Goal: Transaction & Acquisition: Subscribe to service/newsletter

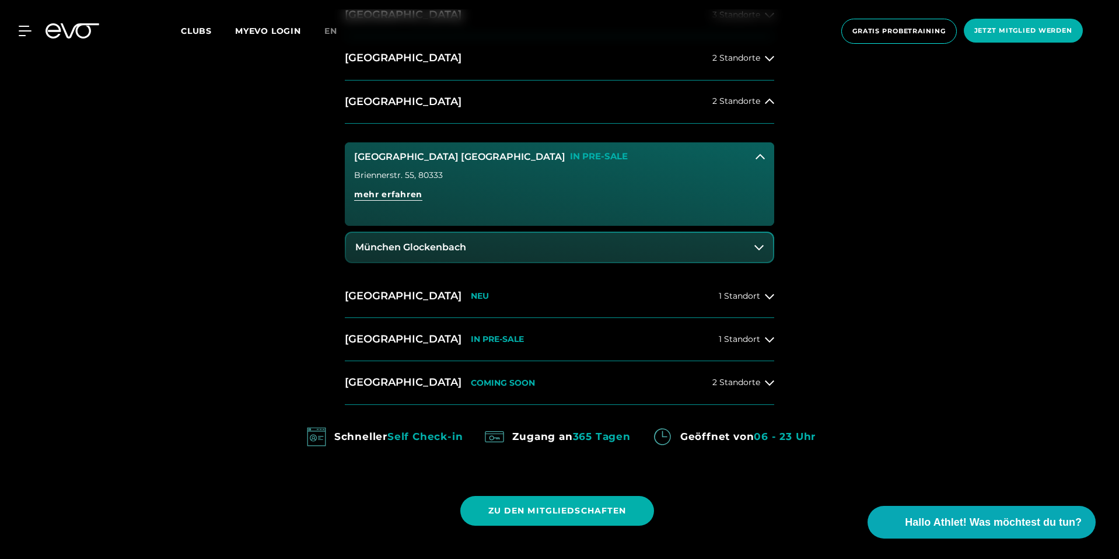
scroll to position [718, 0]
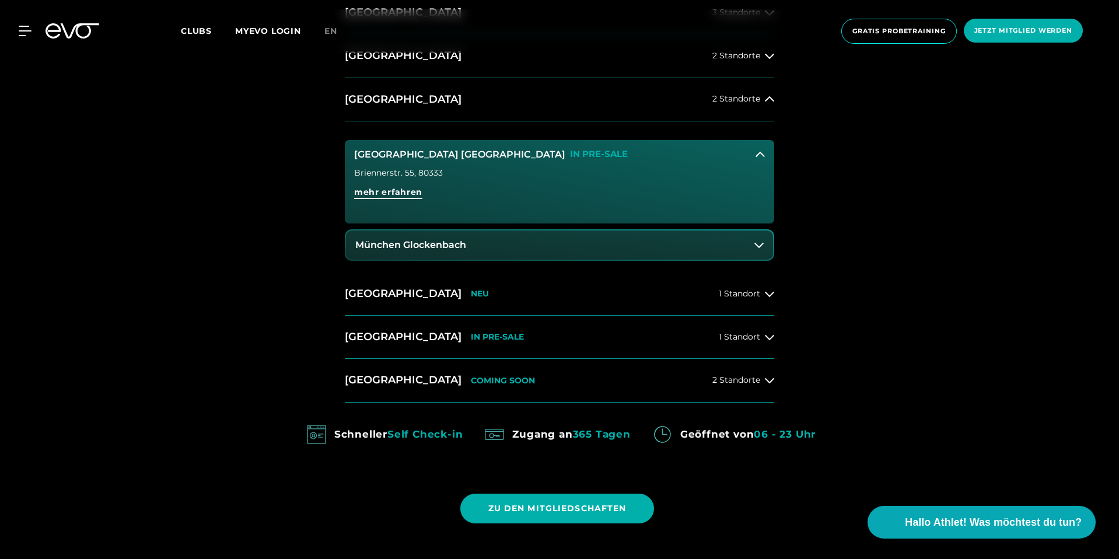
click at [411, 193] on span "mehr erfahren" at bounding box center [388, 192] width 68 height 12
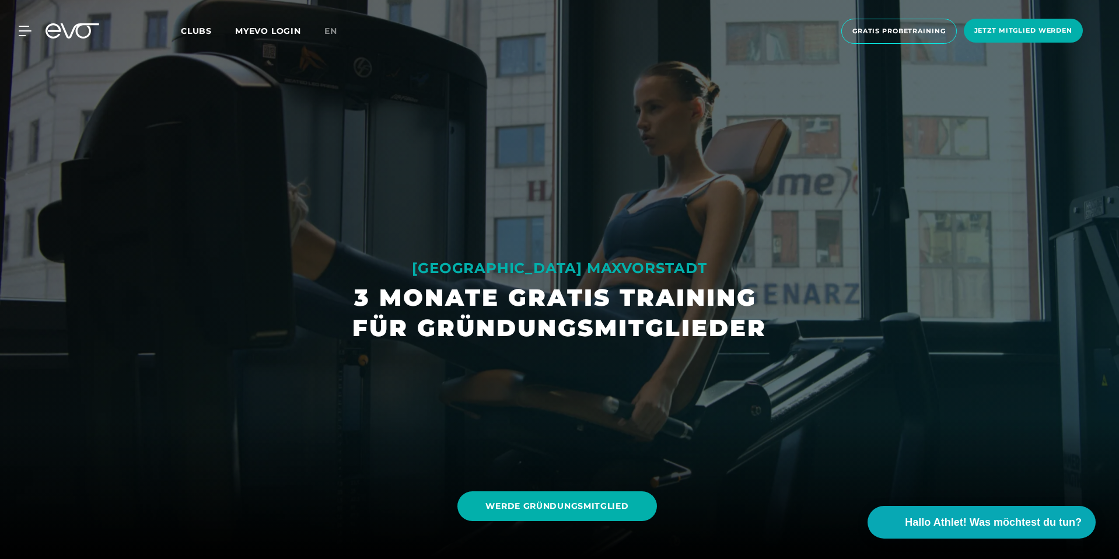
click at [79, 29] on icon at bounding box center [73, 30] width 54 height 15
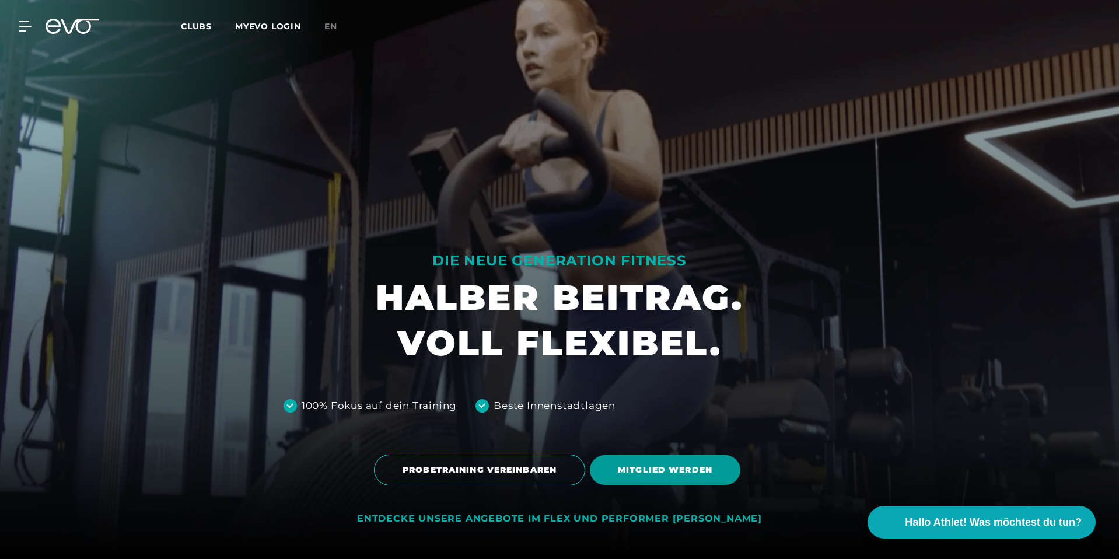
click at [694, 463] on span "MITGLIED WERDEN" at bounding box center [665, 470] width 151 height 30
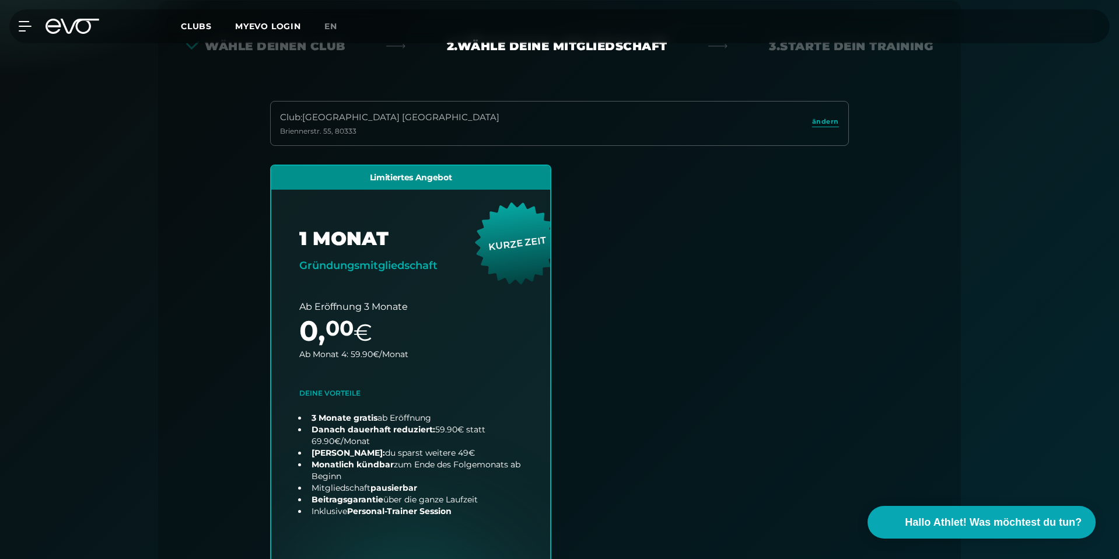
scroll to position [258, 0]
click at [830, 119] on span "ändern" at bounding box center [825, 121] width 27 height 10
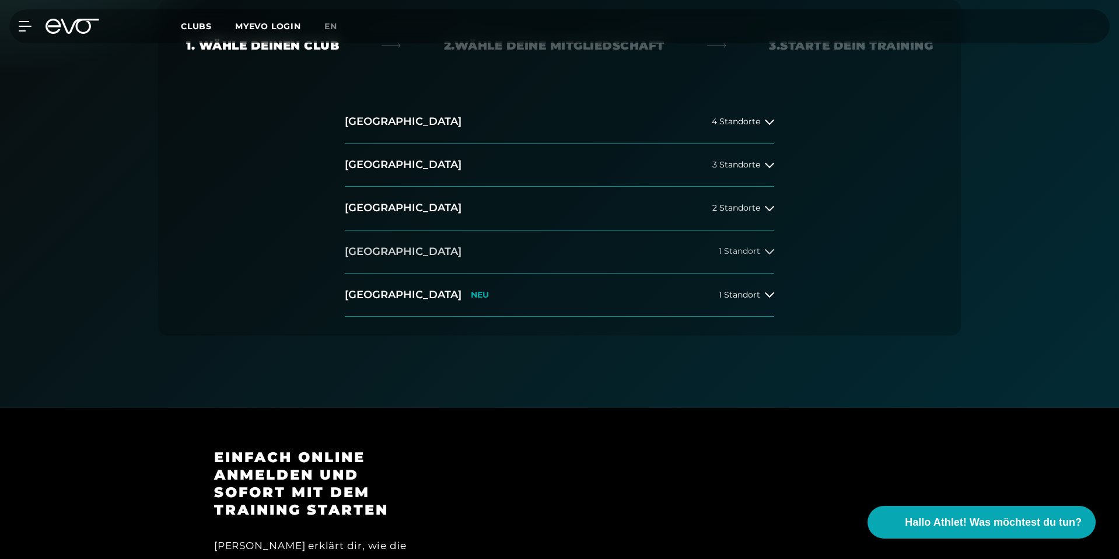
click at [736, 252] on span "1 Standort" at bounding box center [739, 251] width 41 height 9
